Goal: Information Seeking & Learning: Find specific fact

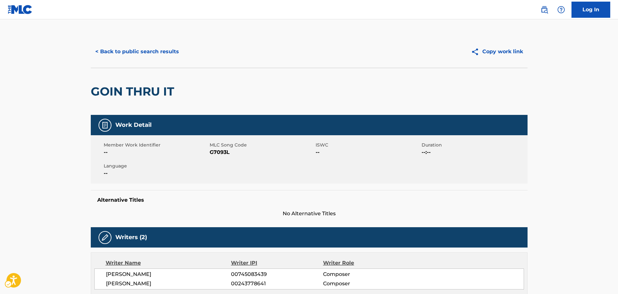
click at [154, 59] on div "< Back to public search results Copy work link" at bounding box center [309, 52] width 437 height 32
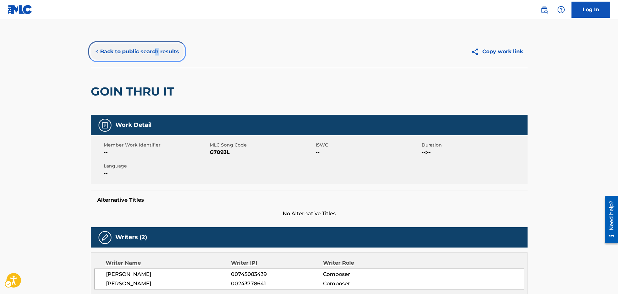
click at [153, 58] on button "< Back to public search results" at bounding box center [137, 52] width 93 height 16
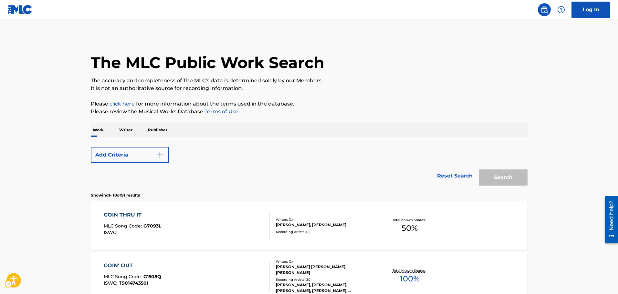
scroll to position [92, 0]
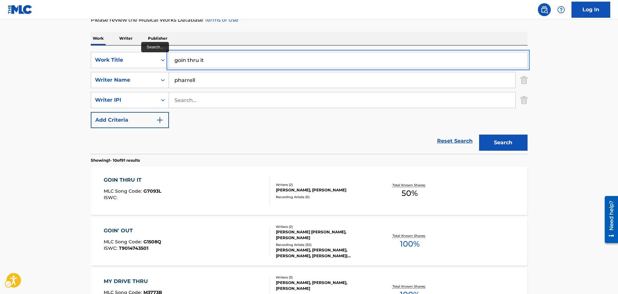
drag, startPoint x: 193, startPoint y: 63, endPoint x: 164, endPoint y: 70, distance: 30.5
click at [145, 66] on div "Work Title" at bounding box center [130, 60] width 78 height 16
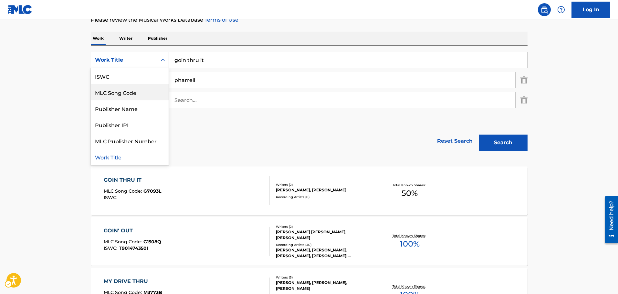
click at [123, 97] on div "MLC Song Code" at bounding box center [130, 92] width 78 height 16
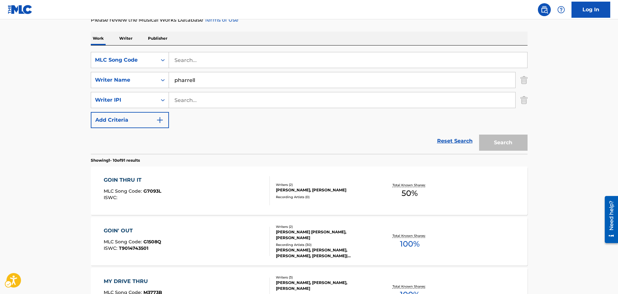
click at [231, 46] on div "SearchWithCriteria11795b17-06c2-41db-9436-5bbdcf5b3932 MLC Song Code SearchWith…" at bounding box center [309, 100] width 437 height 109
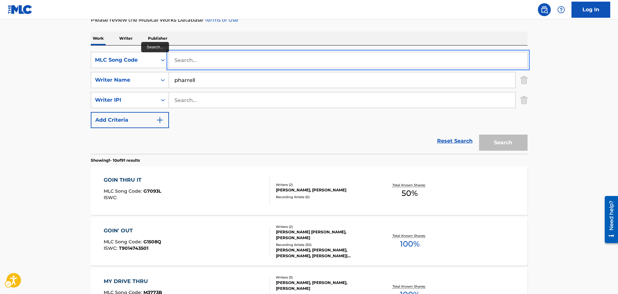
paste input "G48015"
type input "G48015"
click at [479, 135] on button "Search" at bounding box center [503, 143] width 48 height 16
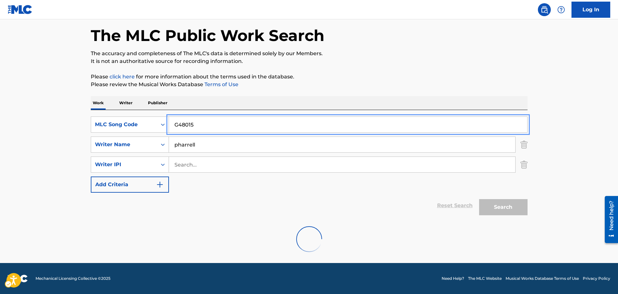
scroll to position [77, 0]
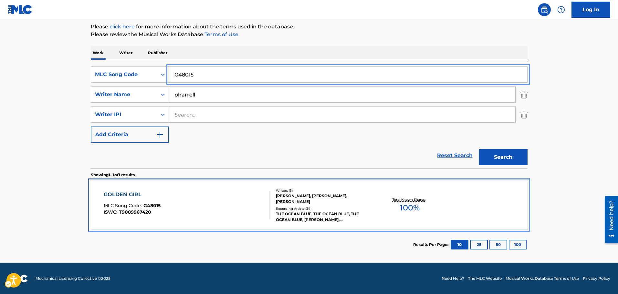
click at [177, 209] on div "GOLDEN GIRL MLC Song Code : G48015 ISWC : T9089967420" at bounding box center [187, 205] width 166 height 29
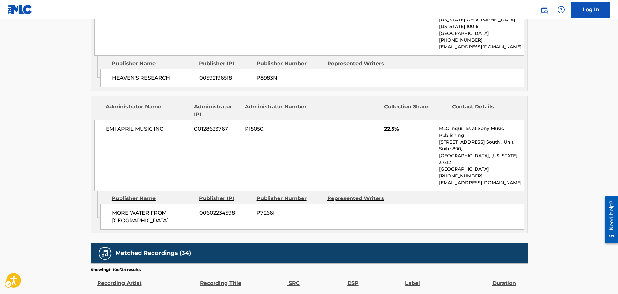
scroll to position [869, 0]
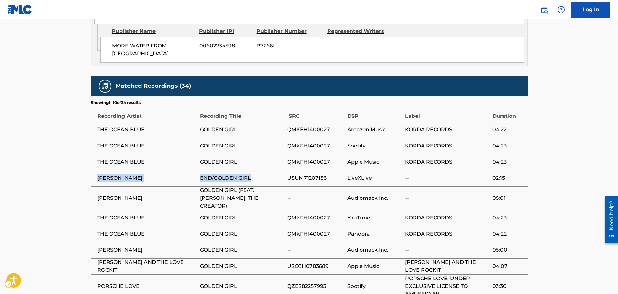
drag, startPoint x: 219, startPoint y: 114, endPoint x: 92, endPoint y: 119, distance: 127.4
click at [92, 170] on tr "FRANK OCEAN END/GOLDEN GIRL USUM71207156 LiveXLive -- 02:15" at bounding box center [309, 178] width 437 height 16
copy tr "FRANK OCEAN END/GOLDEN GIRL"
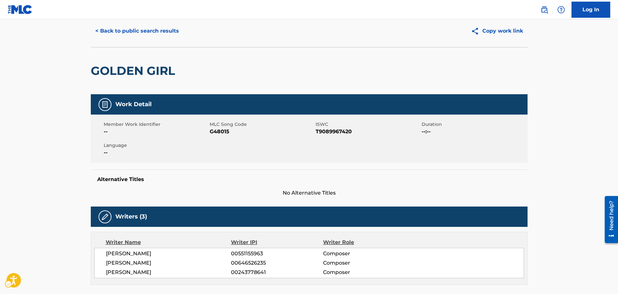
scroll to position [0, 0]
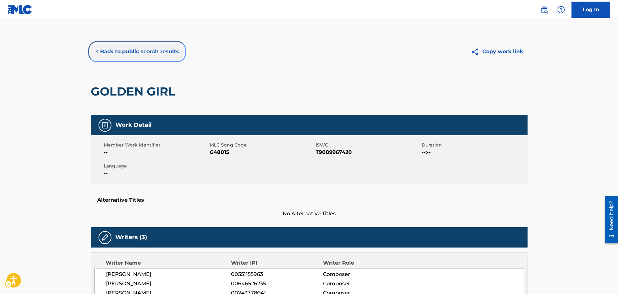
click at [116, 49] on button "< Back to public search results" at bounding box center [137, 52] width 93 height 16
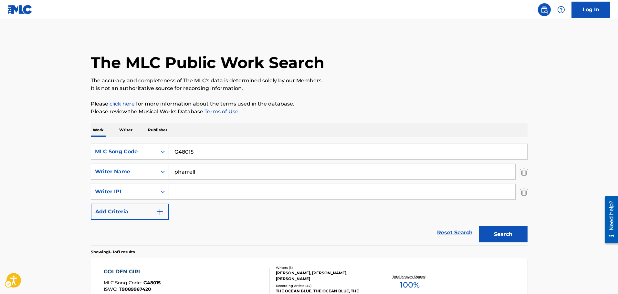
scroll to position [20, 0]
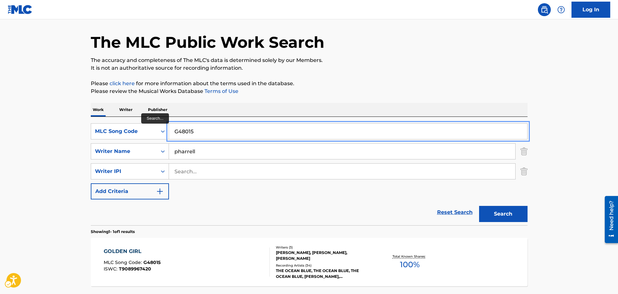
click at [207, 126] on input "G48015" at bounding box center [348, 132] width 358 height 16
paste input "6501R"
click at [479, 206] on button "Search" at bounding box center [503, 214] width 48 height 16
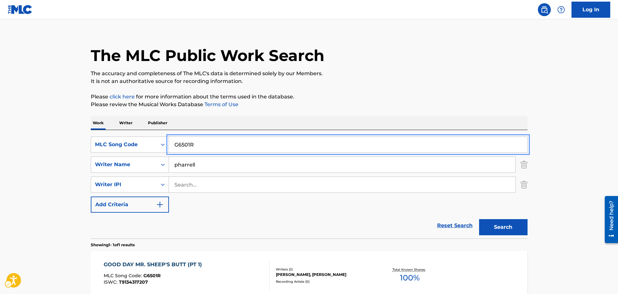
scroll to position [0, 0]
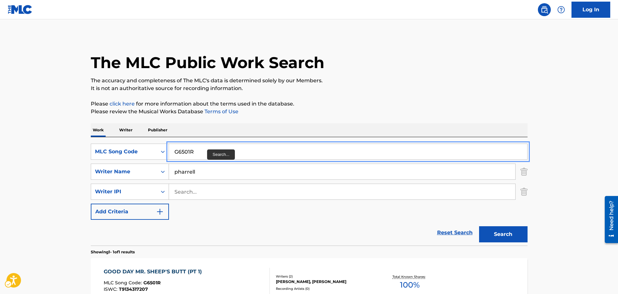
click at [203, 154] on input "G6501R" at bounding box center [348, 152] width 358 height 16
paste input "966K"
type input "G6966K"
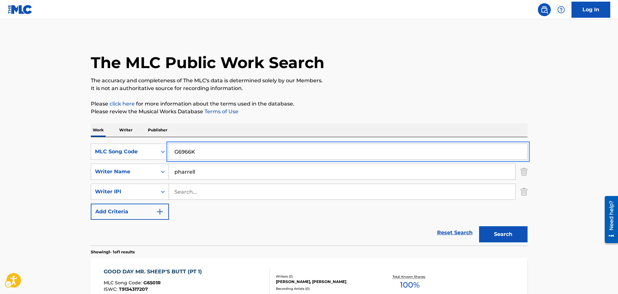
click at [479, 227] on button "Search" at bounding box center [503, 235] width 48 height 16
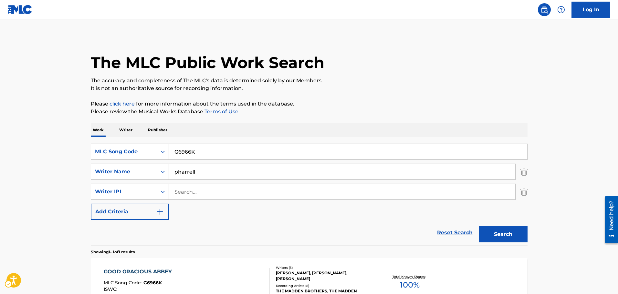
click at [521, 196] on img "Search Form" at bounding box center [524, 192] width 7 height 16
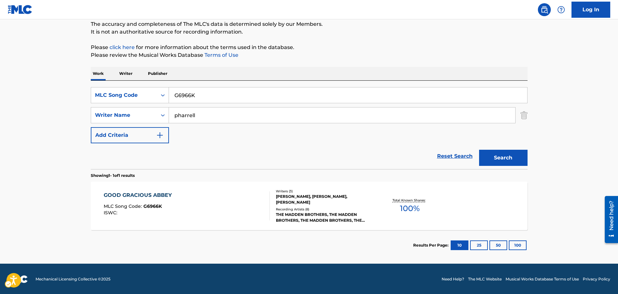
scroll to position [57, 0]
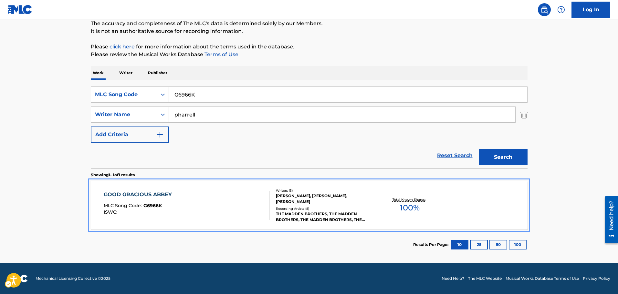
click at [243, 218] on div "GOOD GRACIOUS ABBEY MLC Song Code : G6966K ISWC :" at bounding box center [187, 205] width 166 height 29
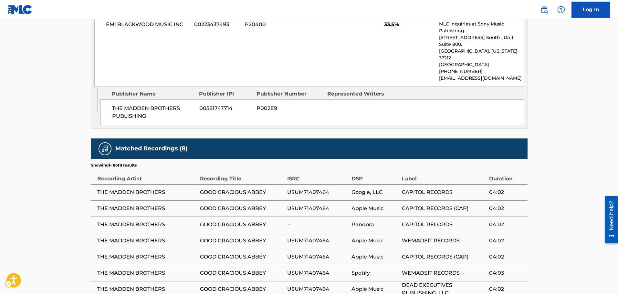
scroll to position [696, 0]
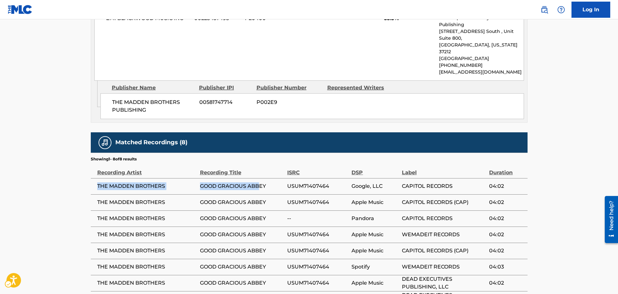
drag, startPoint x: 97, startPoint y: 133, endPoint x: 260, endPoint y: 132, distance: 163.5
click at [260, 178] on tr "THE MADDEN BROTHERS GOOD GRACIOUS ABBEY USUM71407464 Google, LLC CAPITOL RECORD…" at bounding box center [309, 186] width 437 height 16
click at [260, 183] on span "GOOD GRACIOUS ABBEY" at bounding box center [242, 187] width 84 height 8
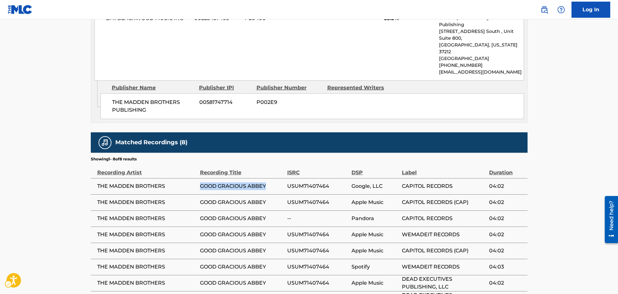
drag, startPoint x: 193, startPoint y: 133, endPoint x: 271, endPoint y: 131, distance: 77.9
click at [271, 178] on tr "THE MADDEN BROTHERS GOOD GRACIOUS ABBEY USUM71407464 Google, LLC CAPITOL RECORD…" at bounding box center [309, 186] width 437 height 16
copy tr "GOOD GRACIOUS ABBEY"
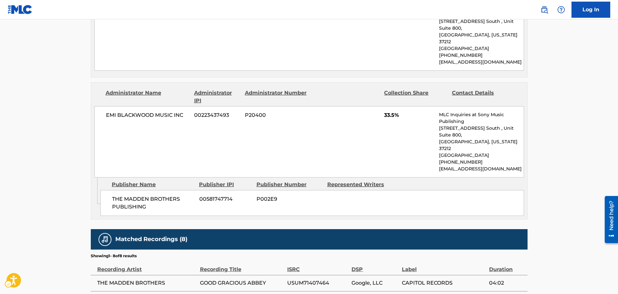
scroll to position [0, 0]
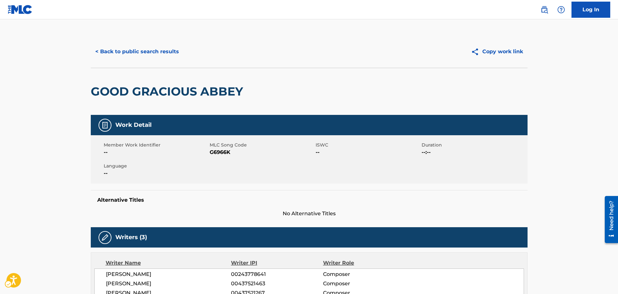
drag, startPoint x: 184, startPoint y: 83, endPoint x: 174, endPoint y: -26, distance: 109.3
click at [97, 52] on button "< Back to public search results" at bounding box center [137, 52] width 93 height 16
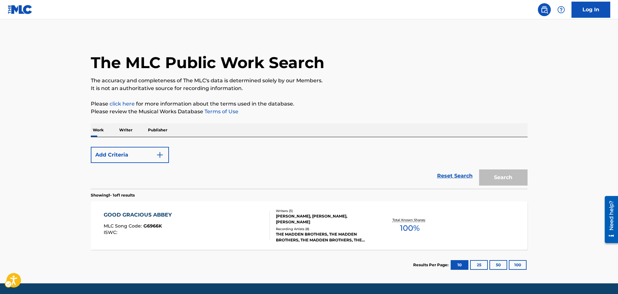
scroll to position [20, 0]
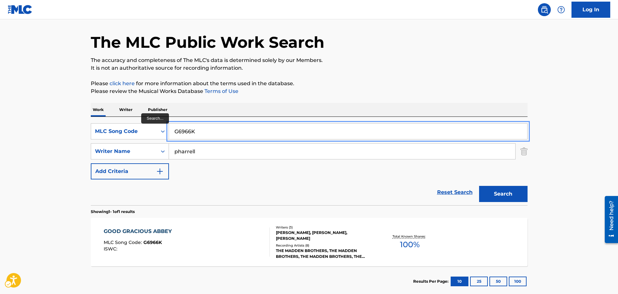
click at [196, 136] on input "G6966K" at bounding box center [348, 132] width 358 height 16
paste input "501H"
type input "G6501H"
click at [479, 186] on button "Search" at bounding box center [503, 194] width 48 height 16
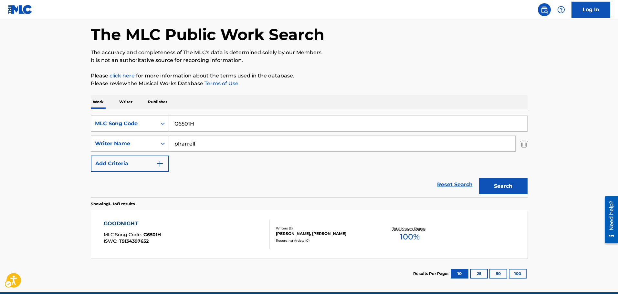
scroll to position [0, 0]
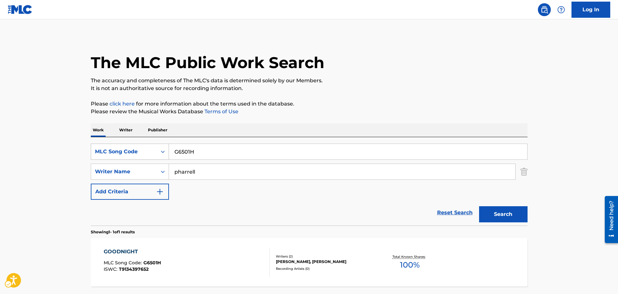
drag, startPoint x: 129, startPoint y: 150, endPoint x: 131, endPoint y: 157, distance: 7.9
click at [129, 150] on div "MLC Song Code" at bounding box center [124, 152] width 58 height 8
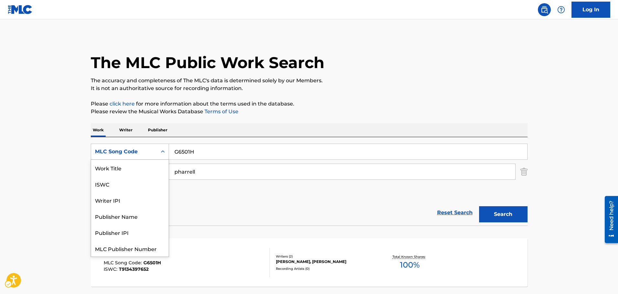
click at [146, 150] on div "MLC Song Code" at bounding box center [124, 152] width 58 height 8
click at [147, 172] on div "Work Title" at bounding box center [130, 168] width 78 height 16
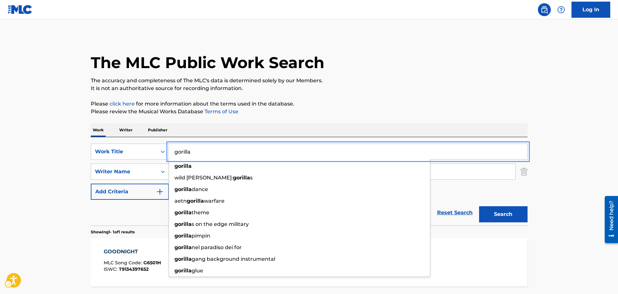
type input "gorilla"
click at [479, 207] on button "Search" at bounding box center [503, 215] width 48 height 16
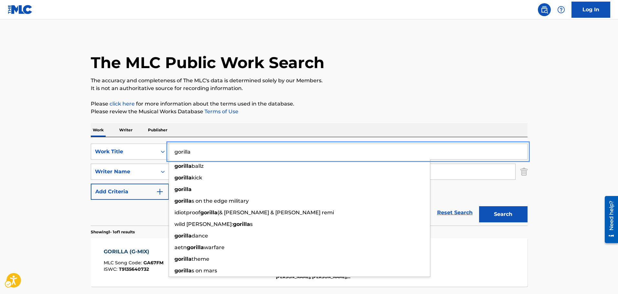
click at [318, 113] on p "Please review the Musical Works Database Terms of Use | New Window" at bounding box center [309, 112] width 437 height 8
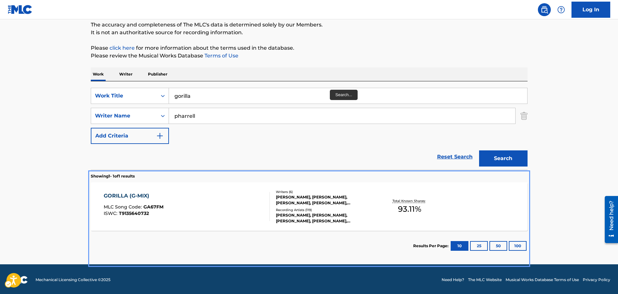
scroll to position [57, 0]
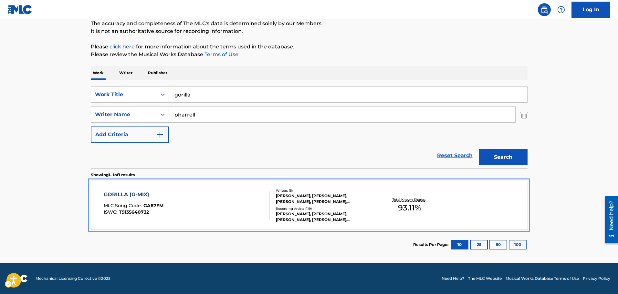
click at [211, 220] on div "GORILLA (G-MIX) MLC Song Code : GA67FM ISWC : T9135640732 Writers ( 6 ) ARI LEV…" at bounding box center [309, 205] width 437 height 48
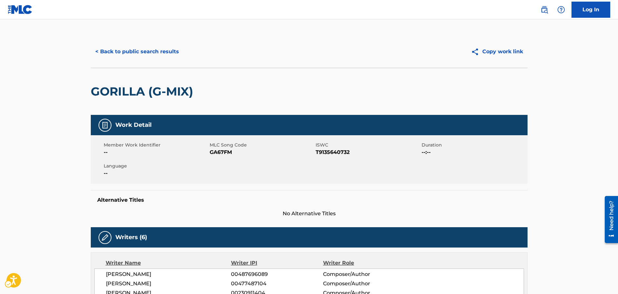
drag, startPoint x: 212, startPoint y: 206, endPoint x: 212, endPoint y: 45, distance: 160.6
click at [227, 153] on span "MLC Song Code - GA67FM" at bounding box center [262, 153] width 104 height 8
copy span "GA67FM"
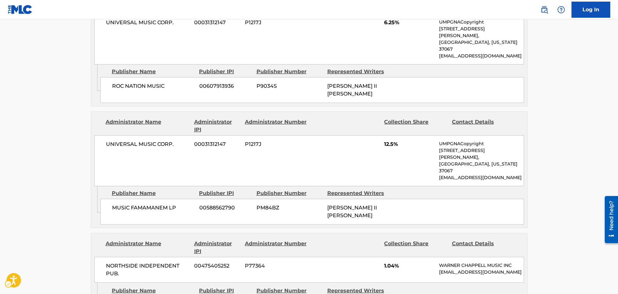
scroll to position [165, 0]
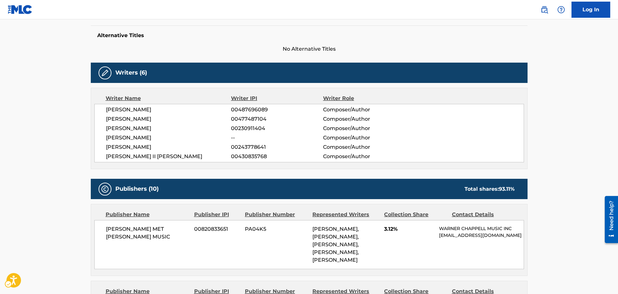
drag, startPoint x: 99, startPoint y: 126, endPoint x: 90, endPoint y: 12, distance: 113.8
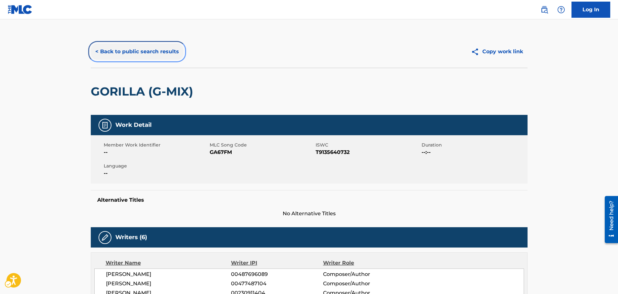
click at [111, 58] on button "< Back to public search results" at bounding box center [137, 52] width 93 height 16
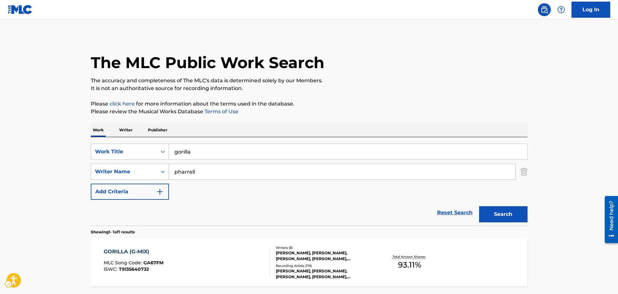
scroll to position [20, 0]
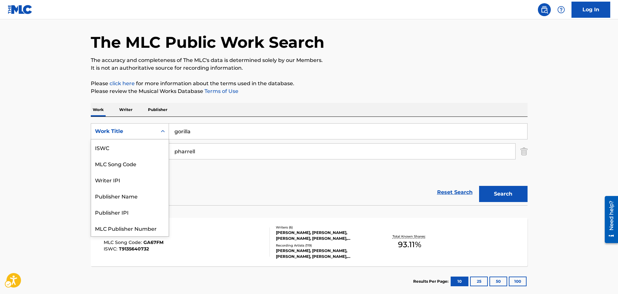
click at [165, 130] on icon "Search Form" at bounding box center [163, 131] width 6 height 6
click at [155, 142] on div "MLC Song Code" at bounding box center [130, 148] width 78 height 16
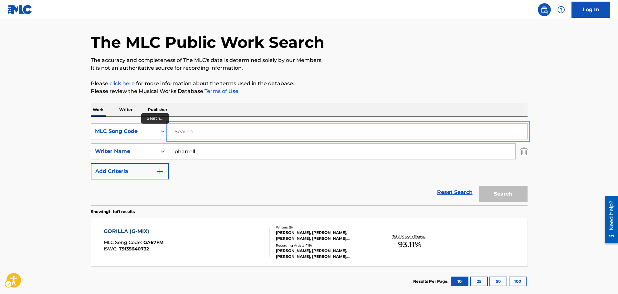
paste input "GVCLU6"
type input "GVCLU6"
click at [479, 186] on button "Search" at bounding box center [503, 194] width 48 height 16
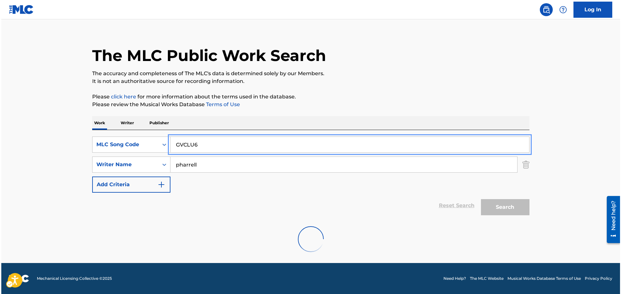
scroll to position [0, 0]
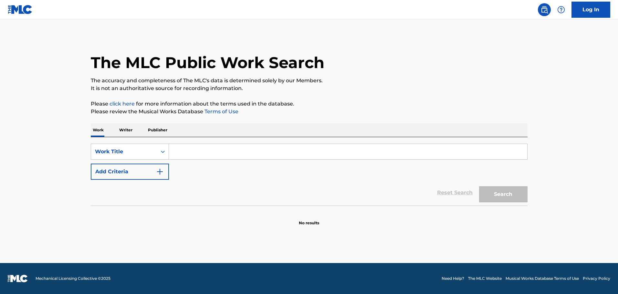
click at [193, 148] on input "Search Form" at bounding box center [348, 152] width 358 height 16
click at [167, 149] on div "Search Form" at bounding box center [163, 152] width 12 height 12
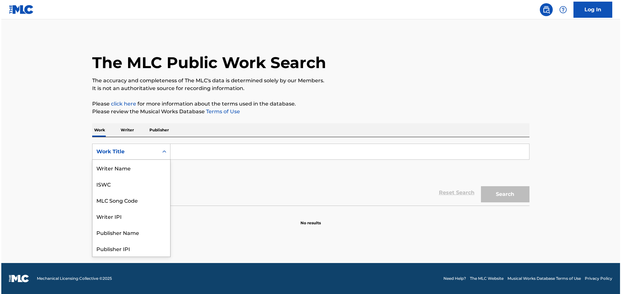
scroll to position [32, 0]
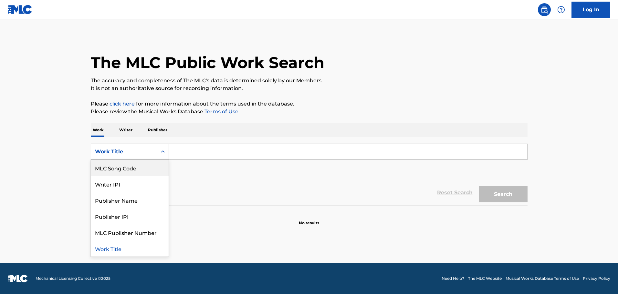
click at [126, 172] on div "MLC Song Code" at bounding box center [130, 168] width 78 height 16
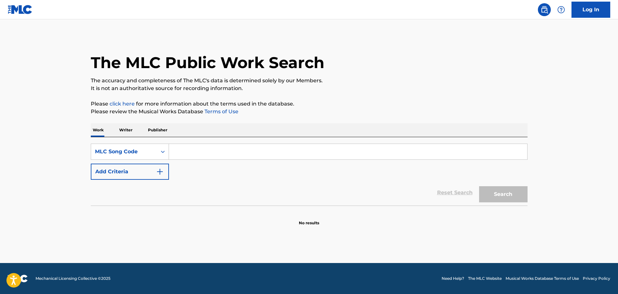
click at [192, 160] on div "SearchWithCriteriac0a67621-d2a1-4be3-be06-610ab9dbccf2 MLC Song Code Add Criter…" at bounding box center [309, 162] width 437 height 36
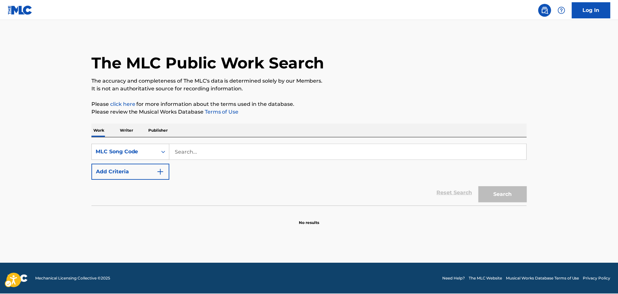
scroll to position [0, 0]
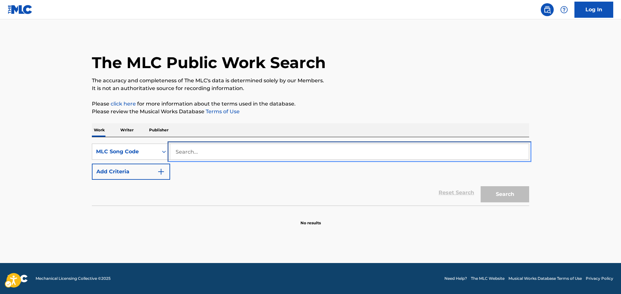
click at [190, 153] on input "Search..." at bounding box center [349, 152] width 358 height 16
paste input "GVCLU6"
type input "GVCLU6"
click at [92, 164] on button "Add Criteria" at bounding box center [131, 172] width 78 height 16
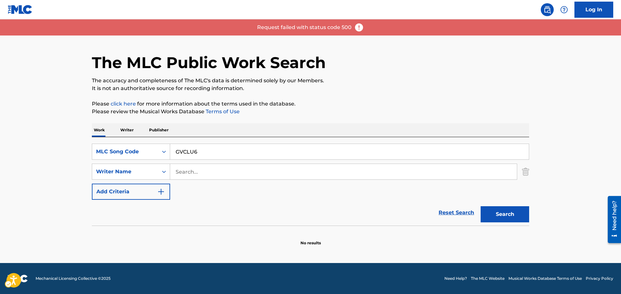
drag, startPoint x: 359, startPoint y: 25, endPoint x: 356, endPoint y: 28, distance: 4.6
click at [359, 25] on img at bounding box center [359, 28] width 10 height 10
click at [363, 28] on img at bounding box center [359, 28] width 10 height 10
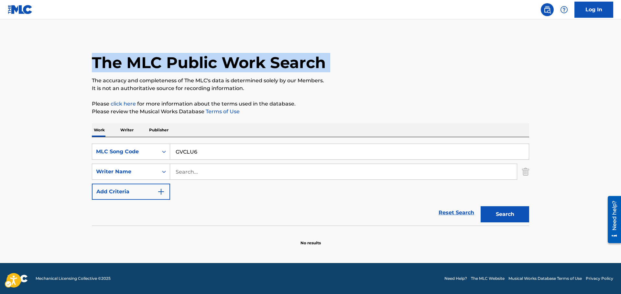
click at [363, 28] on main "The MLC Public Work Search The accuracy and completeness of The MLC's data is d…" at bounding box center [310, 141] width 621 height 244
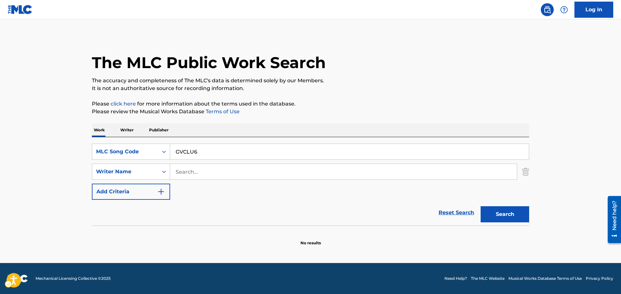
click at [320, 122] on div "The MLC Public Work Search The accuracy and completeness of The MLC's data is d…" at bounding box center [310, 141] width 452 height 211
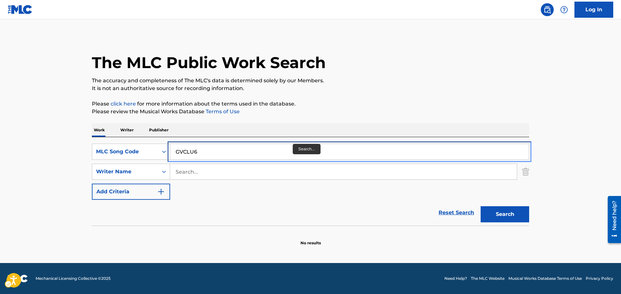
click at [260, 157] on input "GVCLU6" at bounding box center [349, 152] width 358 height 16
click at [92, 184] on button "Add Criteria" at bounding box center [131, 192] width 78 height 16
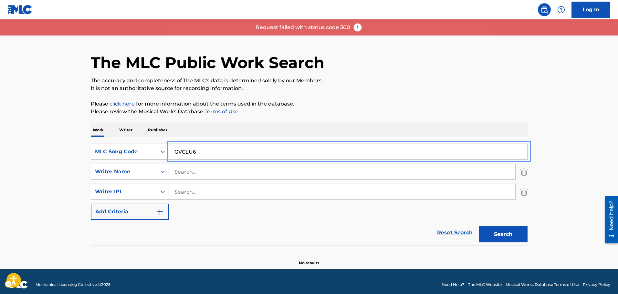
click at [91, 204] on button "Add Criteria" at bounding box center [130, 212] width 78 height 16
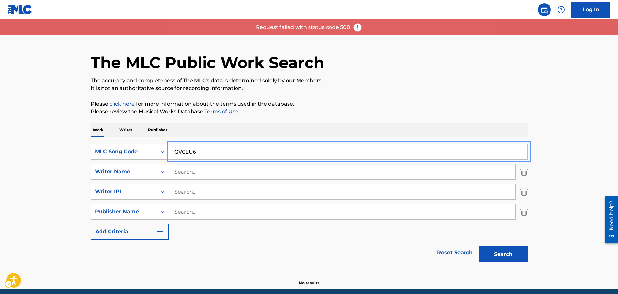
click at [91, 224] on button "Add Criteria" at bounding box center [130, 232] width 78 height 16
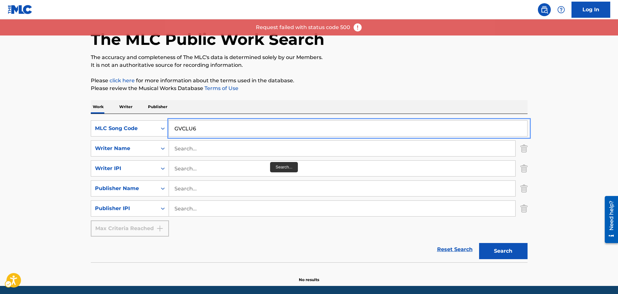
scroll to position [46, 0]
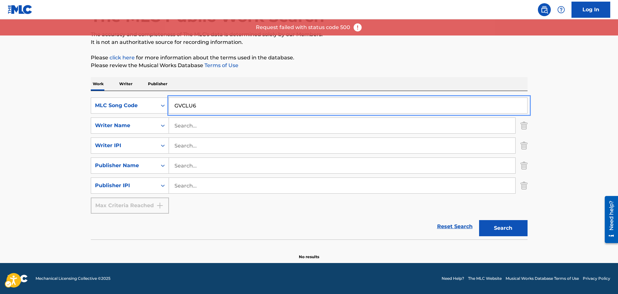
click at [519, 184] on div "SearchWithCriteria57937f7e-13b2-4bc3-a3a6-1d1f7605bb81 Publisher IPI" at bounding box center [309, 186] width 437 height 16
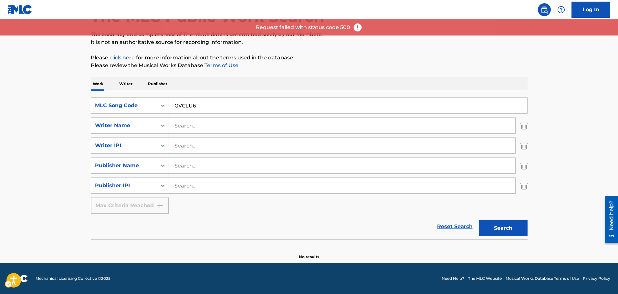
click at [525, 184] on img "Search Form" at bounding box center [524, 186] width 7 height 16
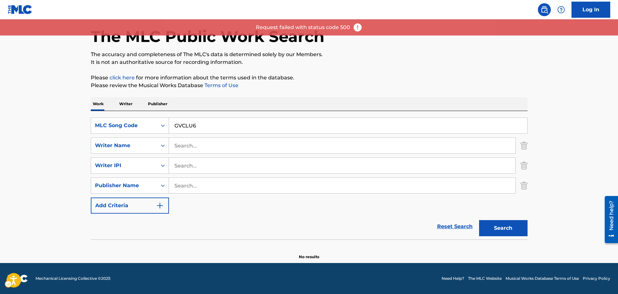
click at [524, 164] on img "Search Form" at bounding box center [524, 166] width 7 height 16
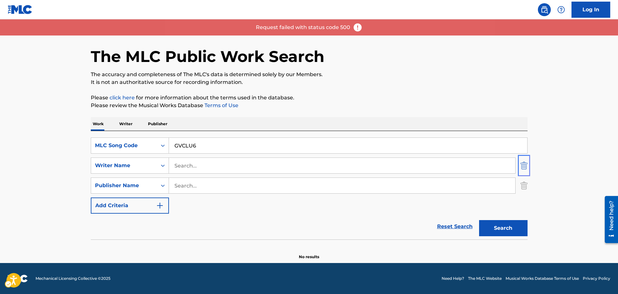
click at [524, 168] on img "Search Form" at bounding box center [524, 166] width 7 height 16
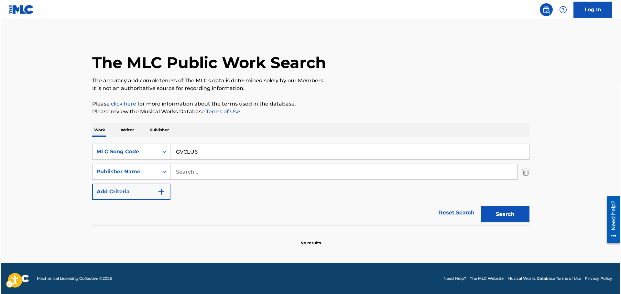
scroll to position [0, 0]
click at [526, 175] on img "Search Form" at bounding box center [525, 172] width 7 height 16
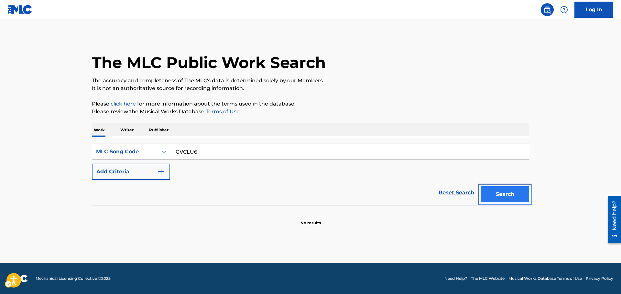
click at [513, 197] on button "Search" at bounding box center [504, 194] width 48 height 16
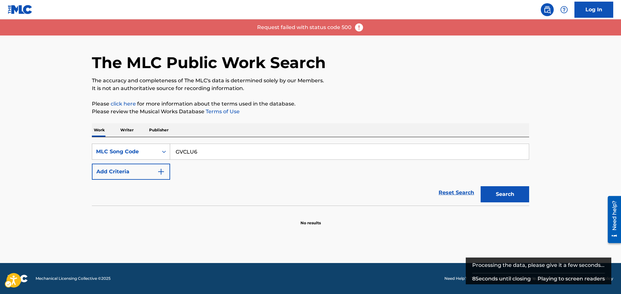
drag, startPoint x: 228, startPoint y: 169, endPoint x: 151, endPoint y: 153, distance: 78.0
click at [228, 169] on div "SearchWithCriteriac0a67621-d2a1-4be3-be06-610ab9dbccf2 MLC Song Code GVCLU6 Add…" at bounding box center [310, 162] width 437 height 36
click at [147, 148] on div "MLC Song Code" at bounding box center [125, 152] width 58 height 8
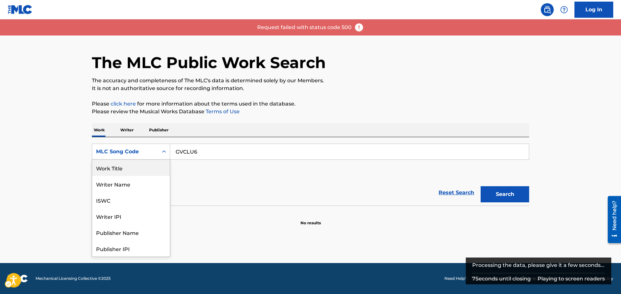
click at [140, 172] on div "Work Title" at bounding box center [131, 168] width 78 height 16
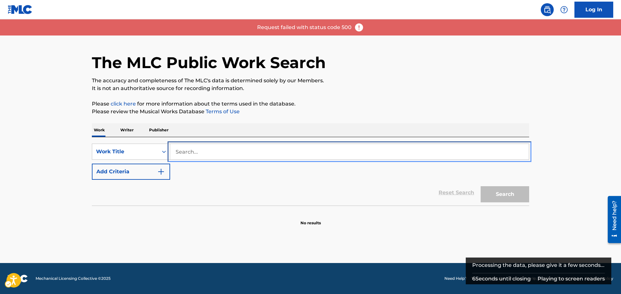
drag, startPoint x: 201, startPoint y: 160, endPoint x: 211, endPoint y: 157, distance: 10.1
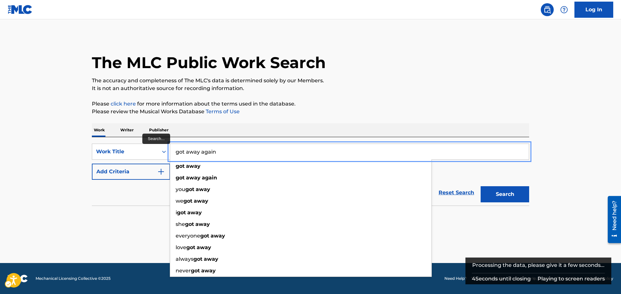
type input "got away again"
click at [92, 164] on button "Add Criteria" at bounding box center [131, 172] width 78 height 16
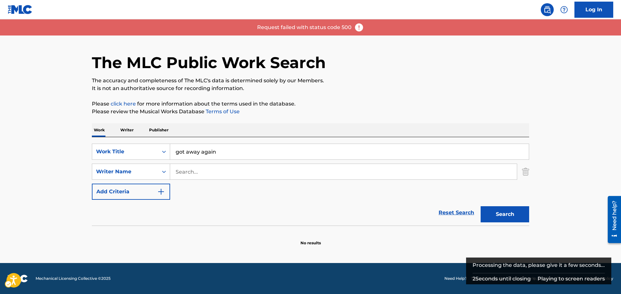
click at [337, 113] on p "Please review the Musical Works Database Terms of Use | New Window" at bounding box center [310, 112] width 437 height 8
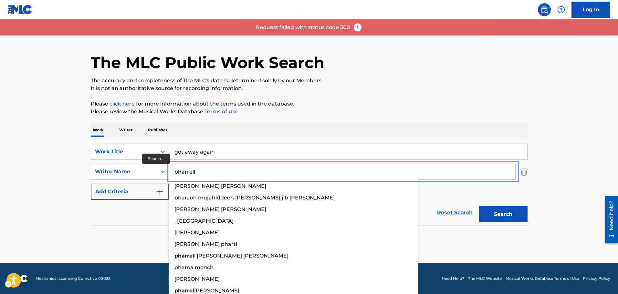
type input "pharrell"
click at [91, 184] on button "Add Criteria" at bounding box center [130, 192] width 78 height 16
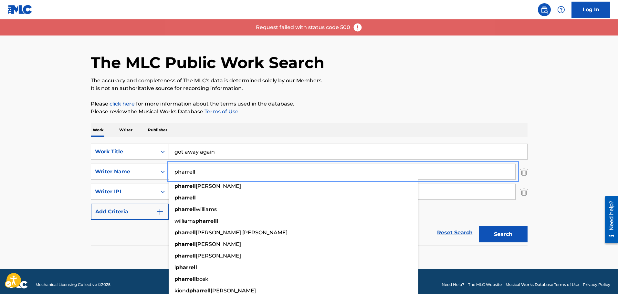
click at [330, 93] on div "The MLC Public Work Search The accuracy and completeness of The MLC's data is d…" at bounding box center [309, 151] width 452 height 231
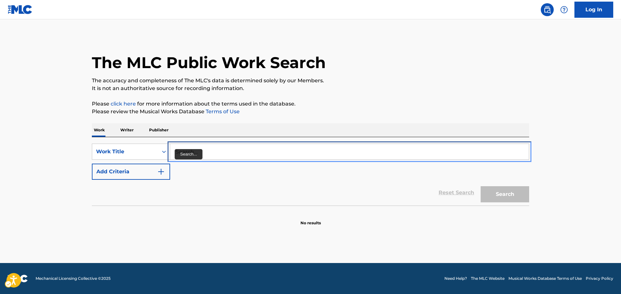
click at [182, 149] on input "Search..." at bounding box center [349, 152] width 358 height 16
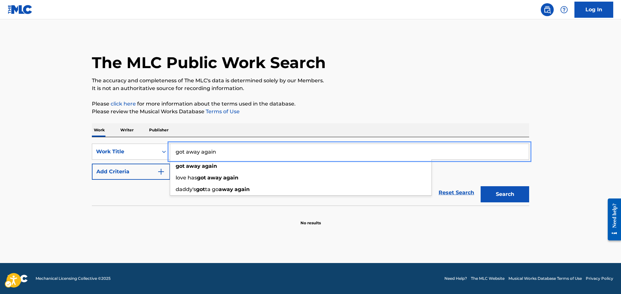
type input "got away again"
click at [92, 164] on button "Add Criteria" at bounding box center [131, 172] width 78 height 16
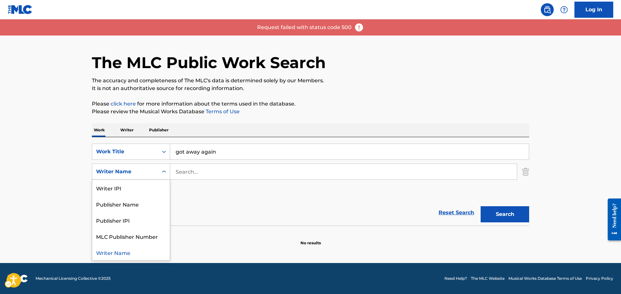
click at [140, 176] on div "Writer Name" at bounding box center [125, 172] width 66 height 12
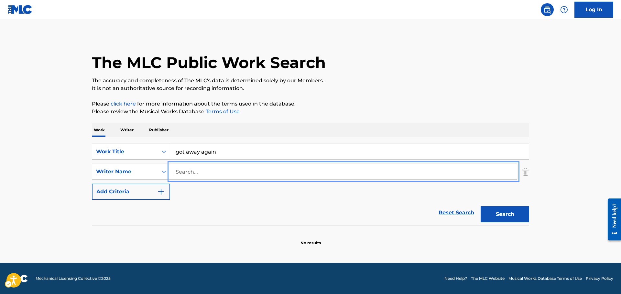
click at [139, 147] on div "Work Title" at bounding box center [125, 152] width 66 height 12
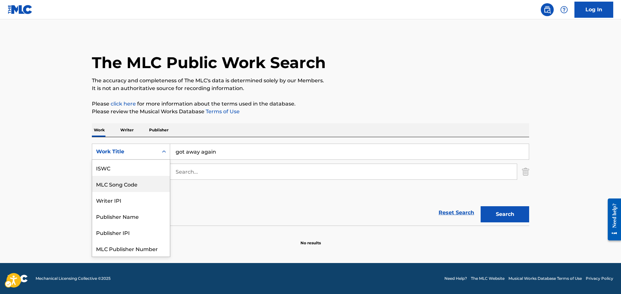
click at [139, 181] on div "MLC Song Code" at bounding box center [131, 184] width 78 height 16
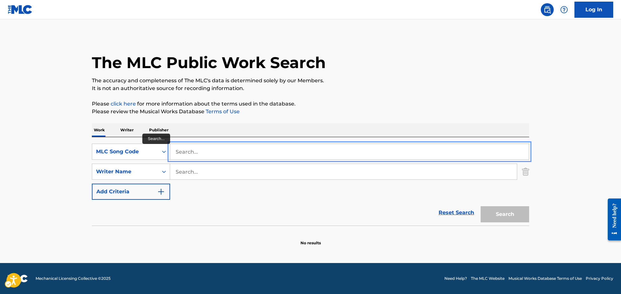
paste input "G1306H"
type input "G1306H"
click at [92, 184] on button "Add Criteria" at bounding box center [131, 192] width 78 height 16
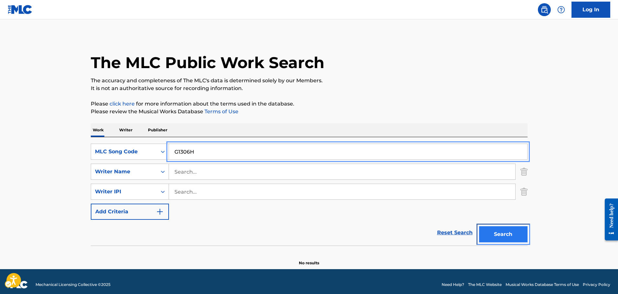
click at [519, 237] on button "Search" at bounding box center [503, 235] width 48 height 16
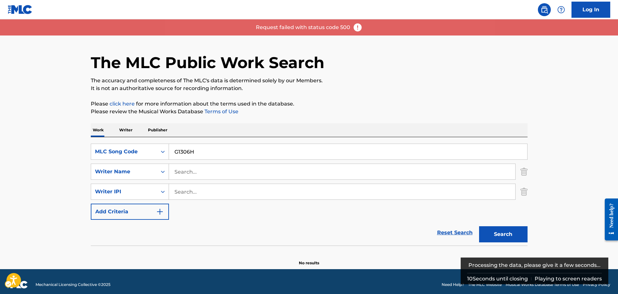
click at [358, 30] on img at bounding box center [358, 28] width 10 height 10
click at [358, 29] on img at bounding box center [358, 28] width 10 height 10
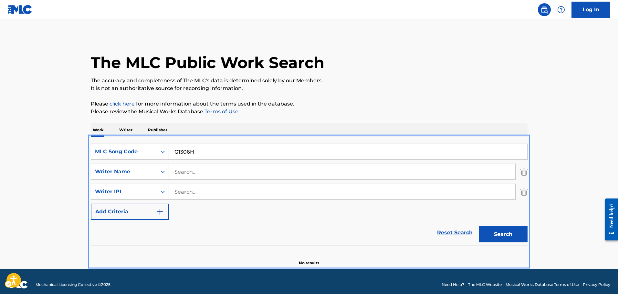
click at [496, 244] on div "Search" at bounding box center [502, 233] width 52 height 26
click at [495, 234] on button "Search" at bounding box center [503, 235] width 48 height 16
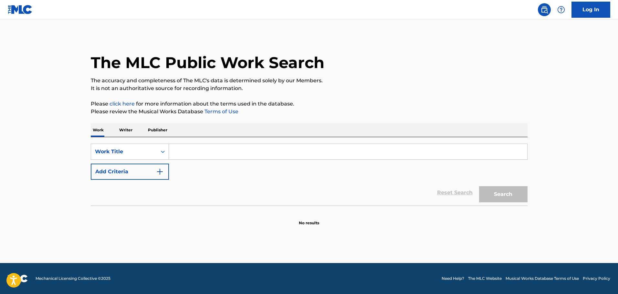
click at [196, 142] on div "SearchWithCriteriaa9a55439-79e6-4463-9d0c-ea1c1970ac59 Work Title Add Criteria …" at bounding box center [309, 171] width 437 height 69
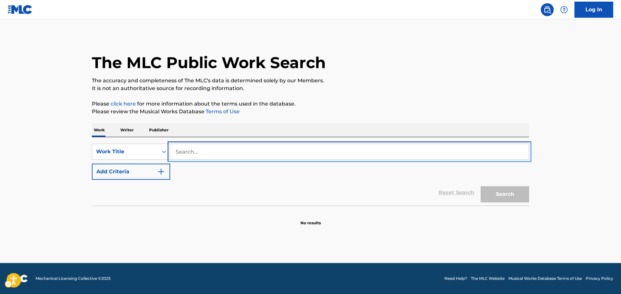
click at [193, 149] on input "Search..." at bounding box center [349, 152] width 358 height 16
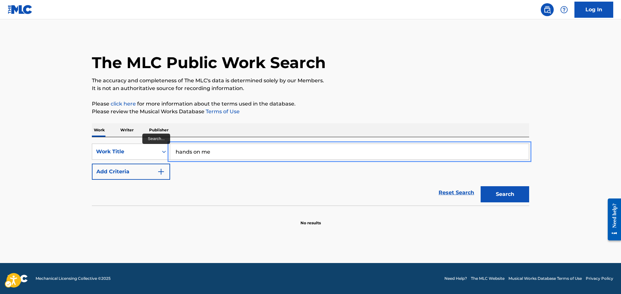
type input "hands on me"
click at [92, 164] on button "Add Criteria" at bounding box center [131, 172] width 78 height 16
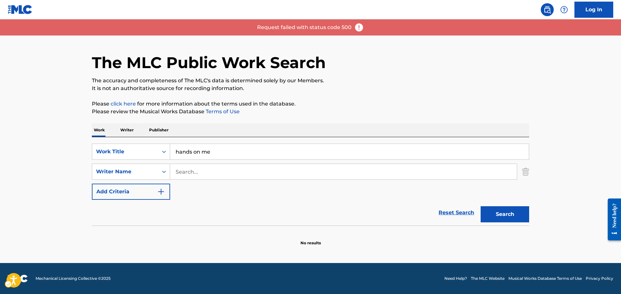
click at [385, 201] on div "Reset Search Search" at bounding box center [310, 213] width 437 height 26
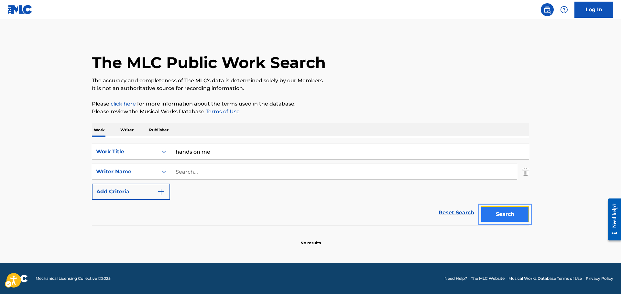
click at [496, 217] on button "Search" at bounding box center [504, 215] width 48 height 16
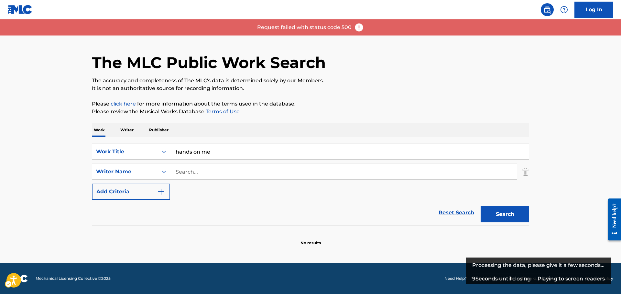
click at [272, 74] on div "The MLC Public Work Search" at bounding box center [310, 59] width 437 height 47
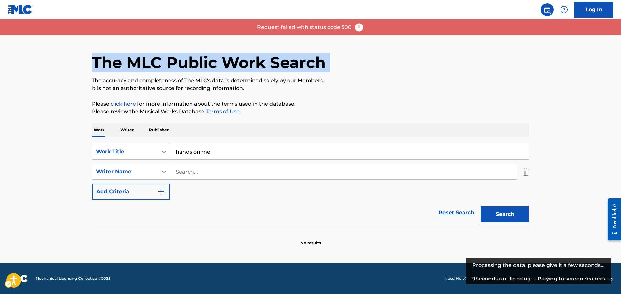
click at [272, 74] on div "The MLC Public Work Search" at bounding box center [310, 59] width 437 height 47
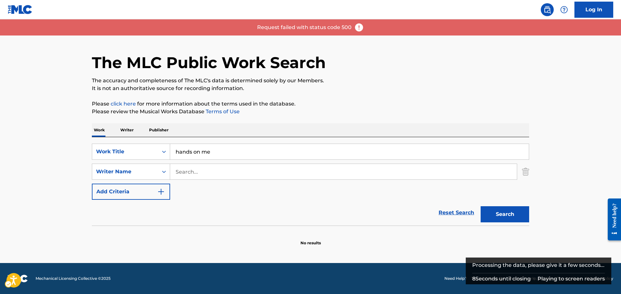
click at [186, 89] on p "It is not an authoritative source for recording information." at bounding box center [310, 89] width 437 height 8
